Goal: Check status

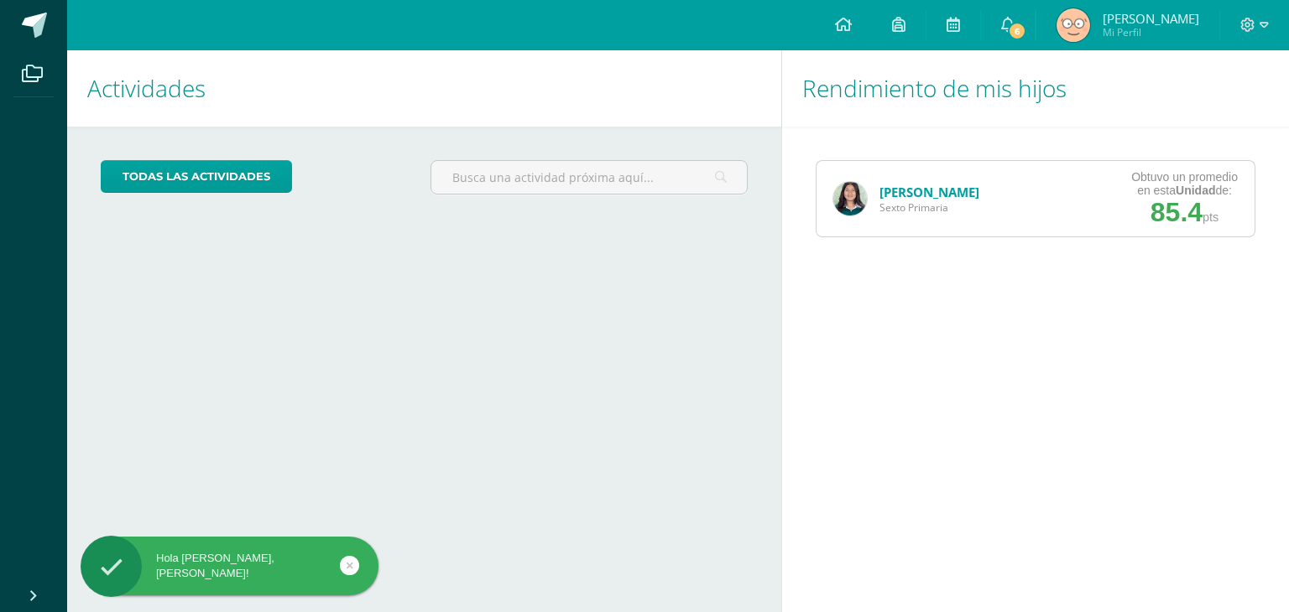
click at [867, 195] on div "[PERSON_NAME] Sexto Primaria" at bounding box center [906, 199] width 180 height 76
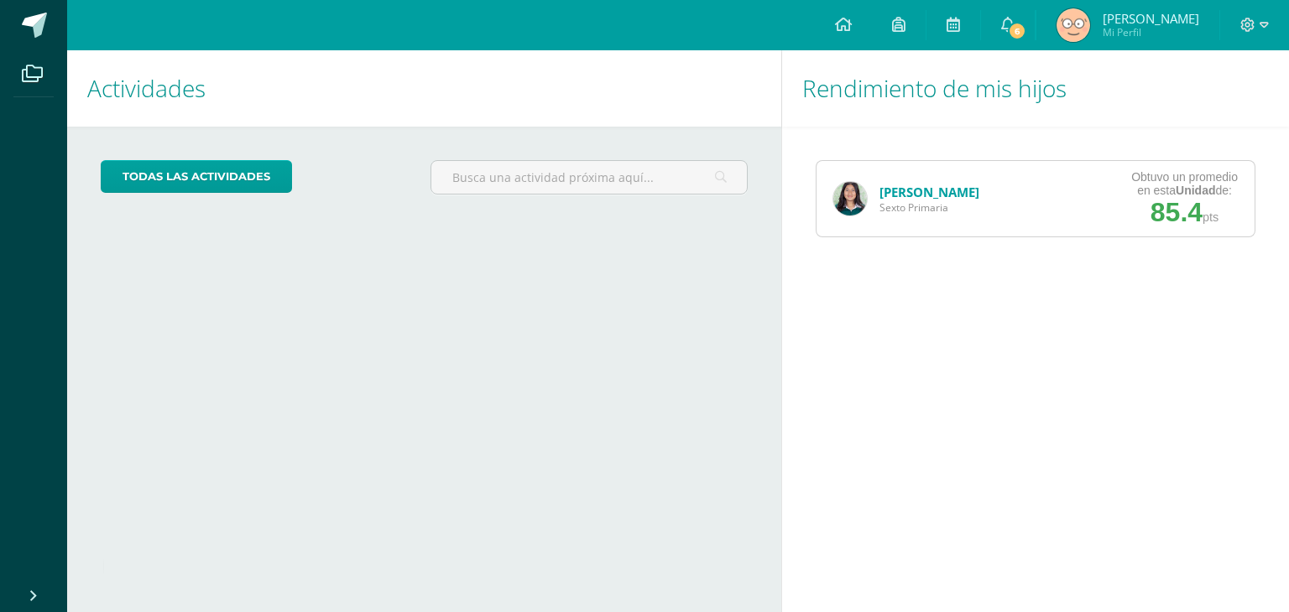
click at [879, 196] on link "[PERSON_NAME]" at bounding box center [929, 192] width 100 height 17
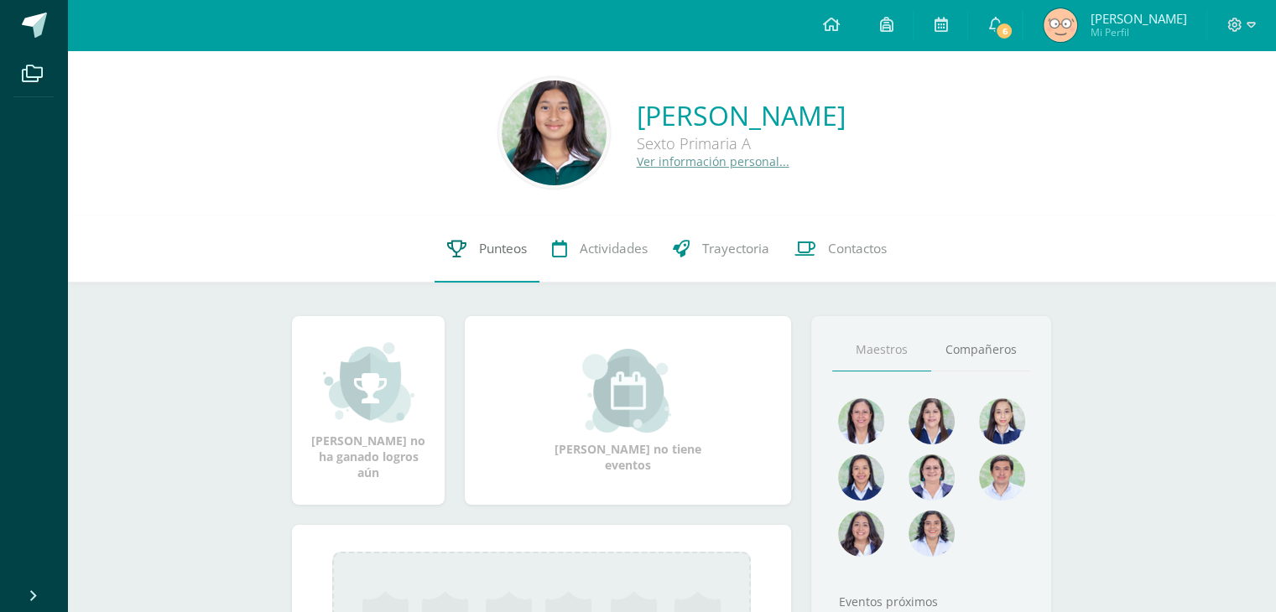
click at [513, 251] on span "Punteos" at bounding box center [503, 249] width 48 height 18
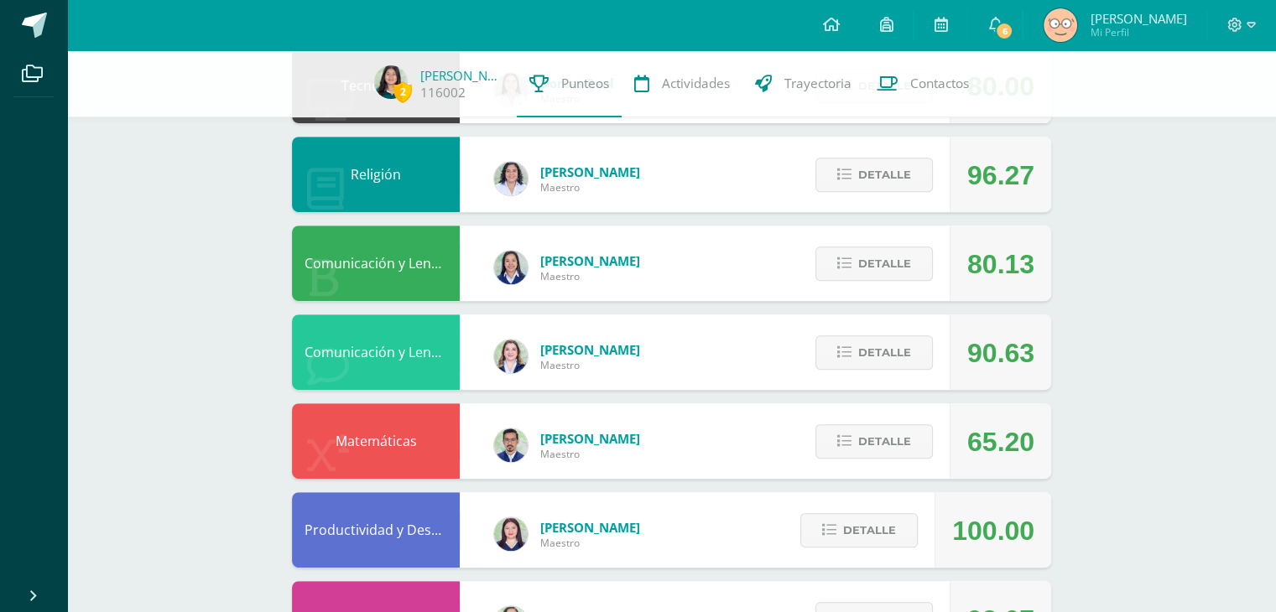
scroll to position [664, 0]
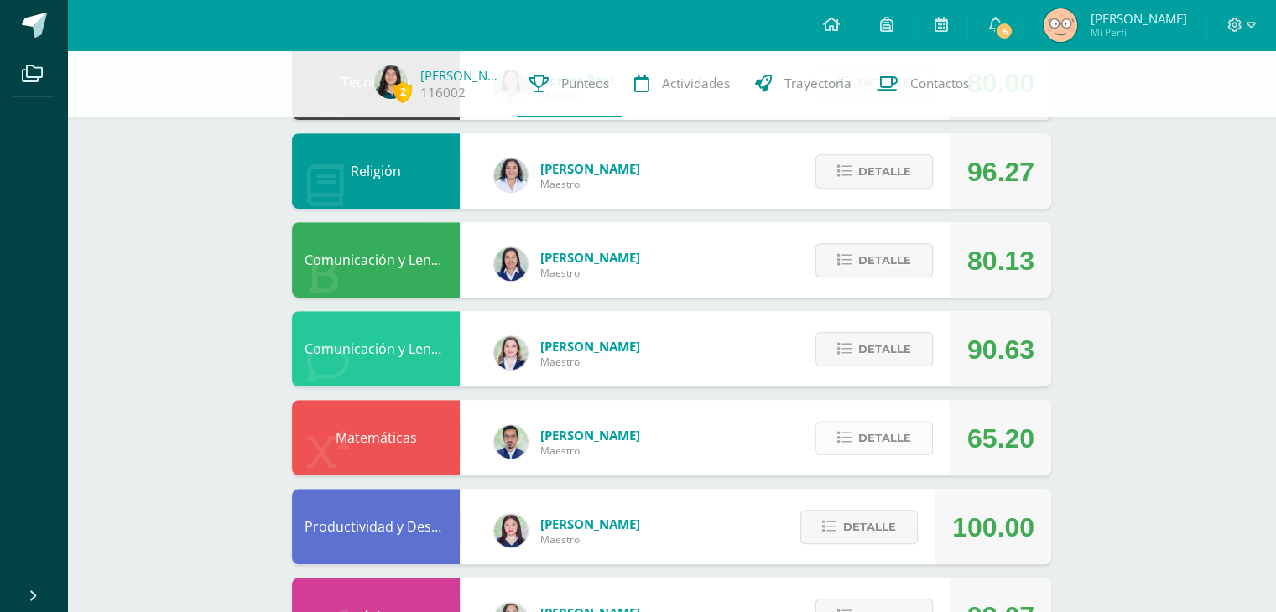
click at [883, 440] on span "Detalle" at bounding box center [884, 438] width 53 height 31
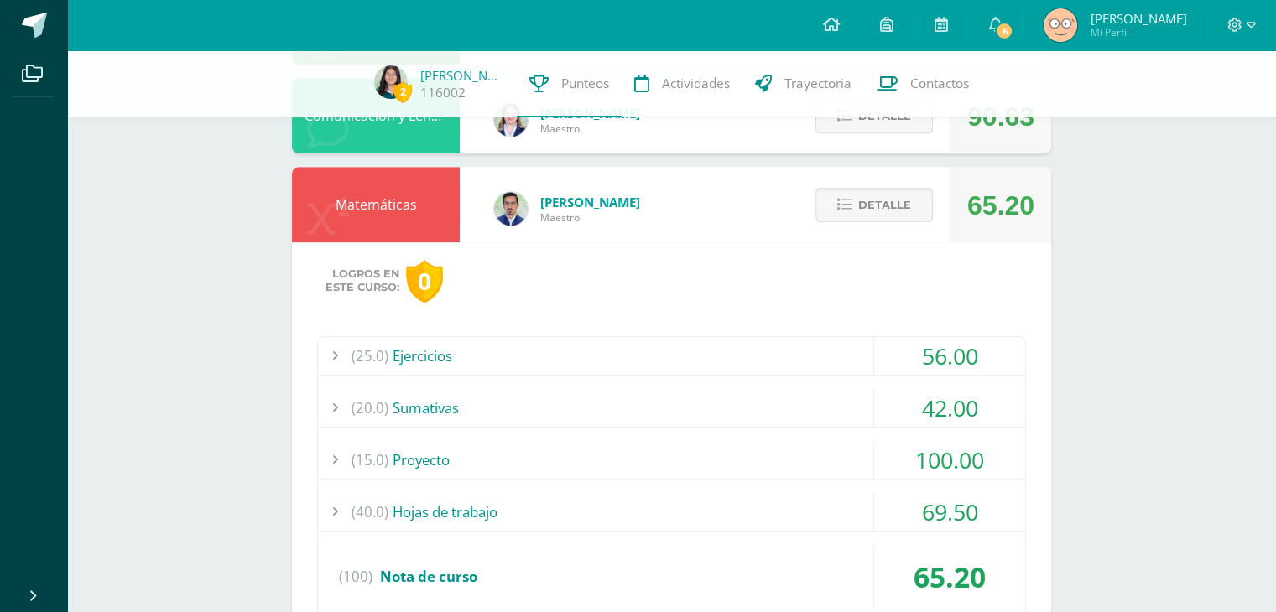
scroll to position [896, 0]
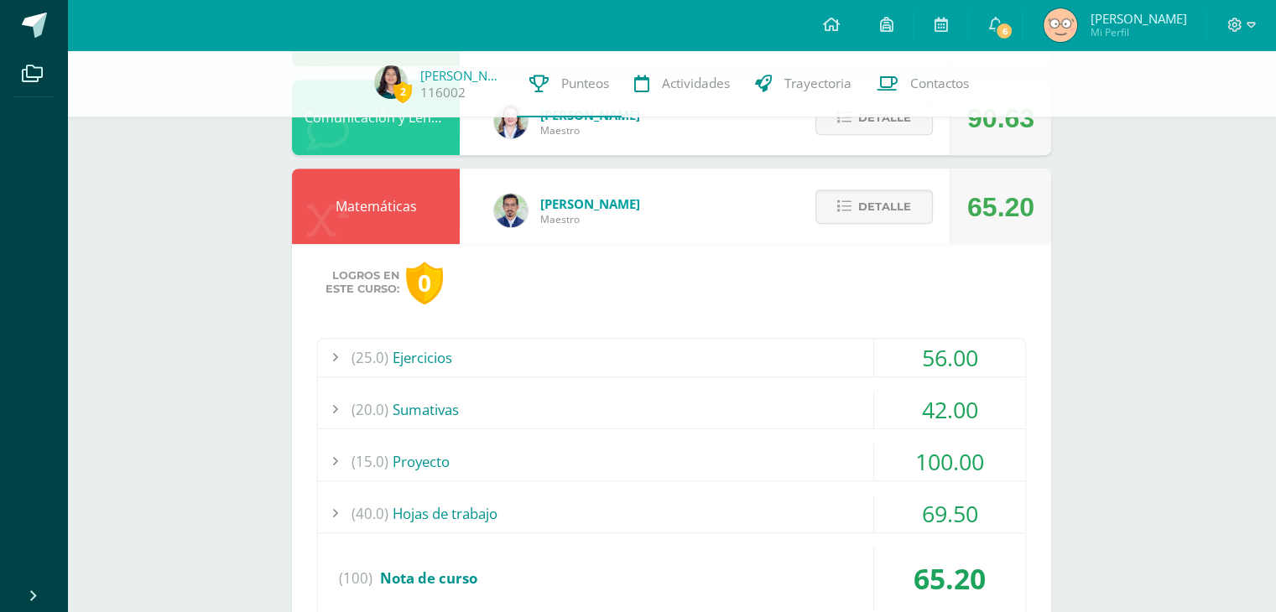
click at [1102, 401] on div "2 [PERSON_NAME] 116002 Punteos Actividades Trayectoria Contactos Pendiente Unid…" at bounding box center [671, 107] width 1209 height 1906
click at [150, 407] on div "2 [PERSON_NAME] 116002 Punteos Actividades Trayectoria Contactos Pendiente Unid…" at bounding box center [671, 107] width 1209 height 1906
